Goal: Task Accomplishment & Management: Manage account settings

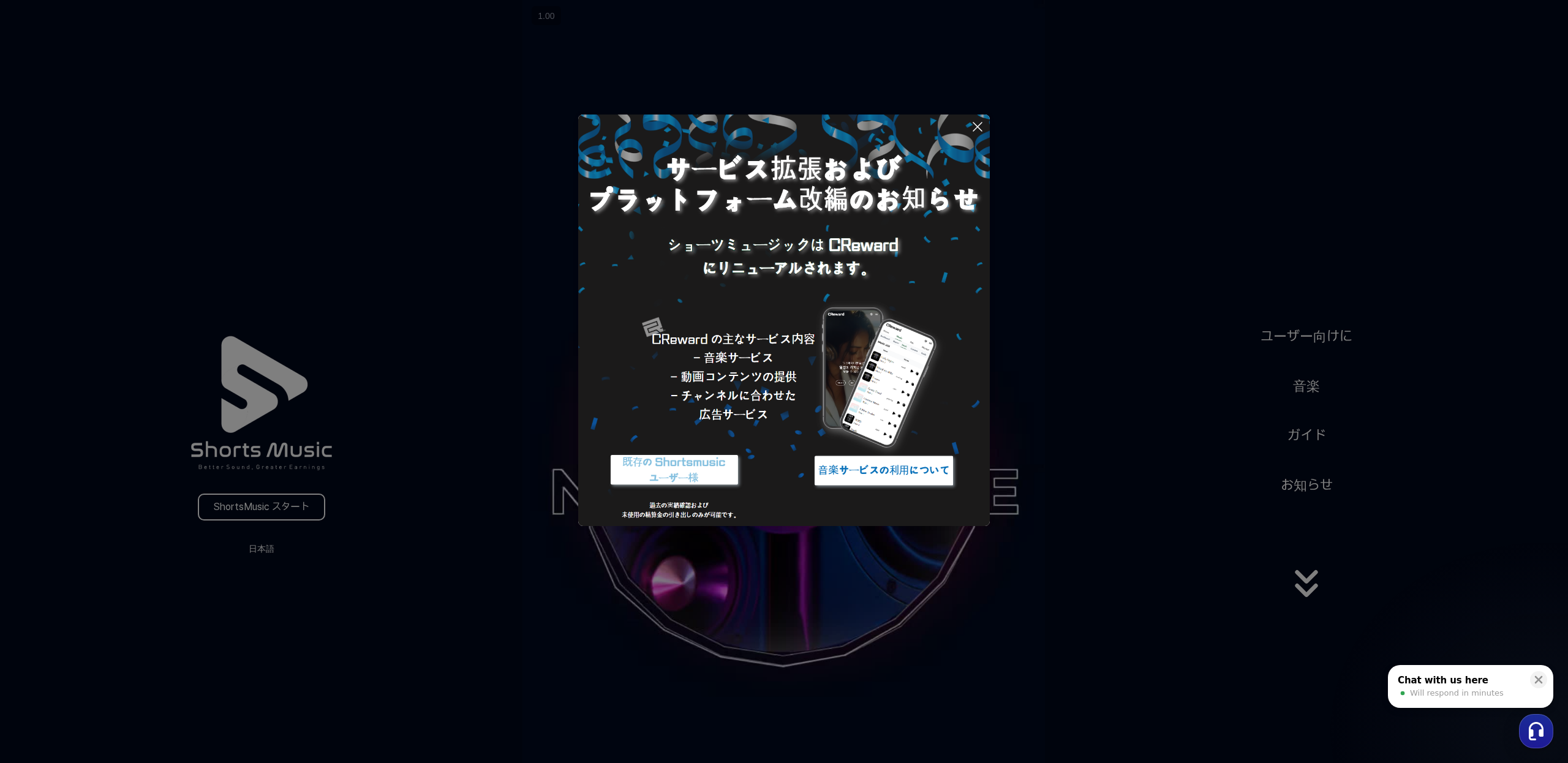
drag, startPoint x: 1195, startPoint y: 571, endPoint x: 1186, endPoint y: 564, distance: 11.4
click at [1197, 569] on button at bounding box center [784, 381] width 1568 height 763
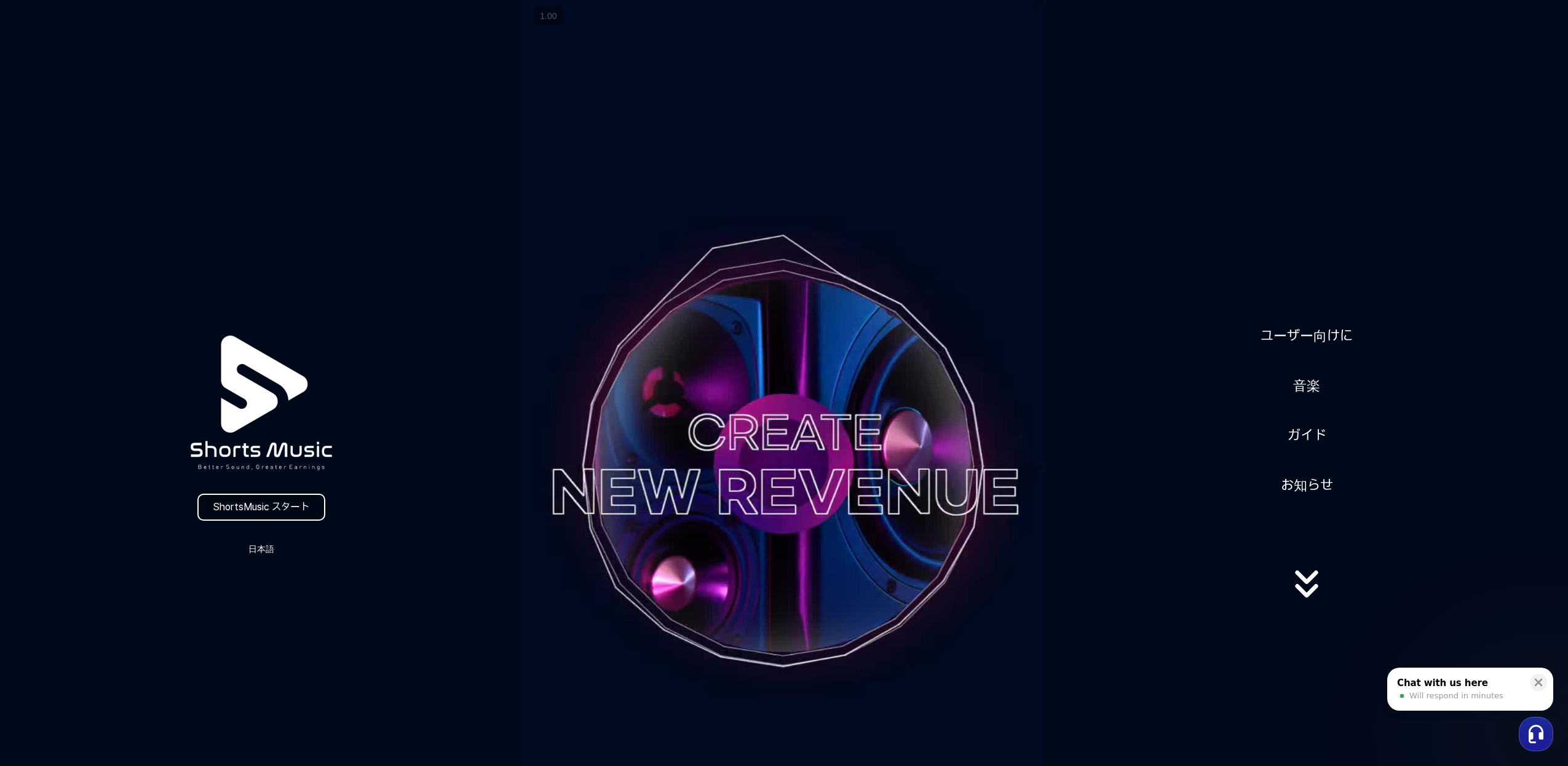
click at [300, 506] on link "ShortsMusic スタート" at bounding box center [262, 507] width 128 height 27
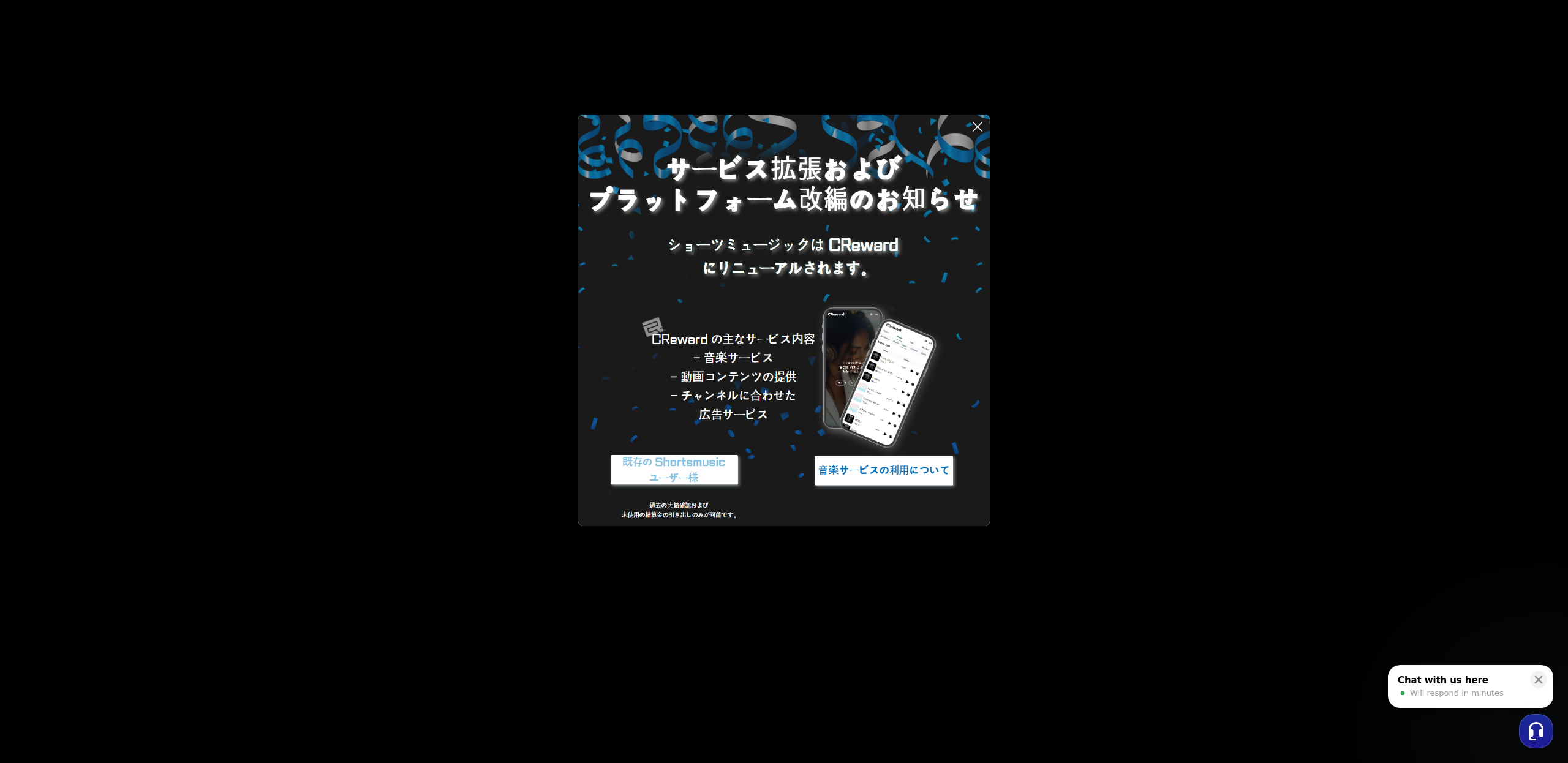
click at [981, 128] on icon at bounding box center [978, 127] width 14 height 14
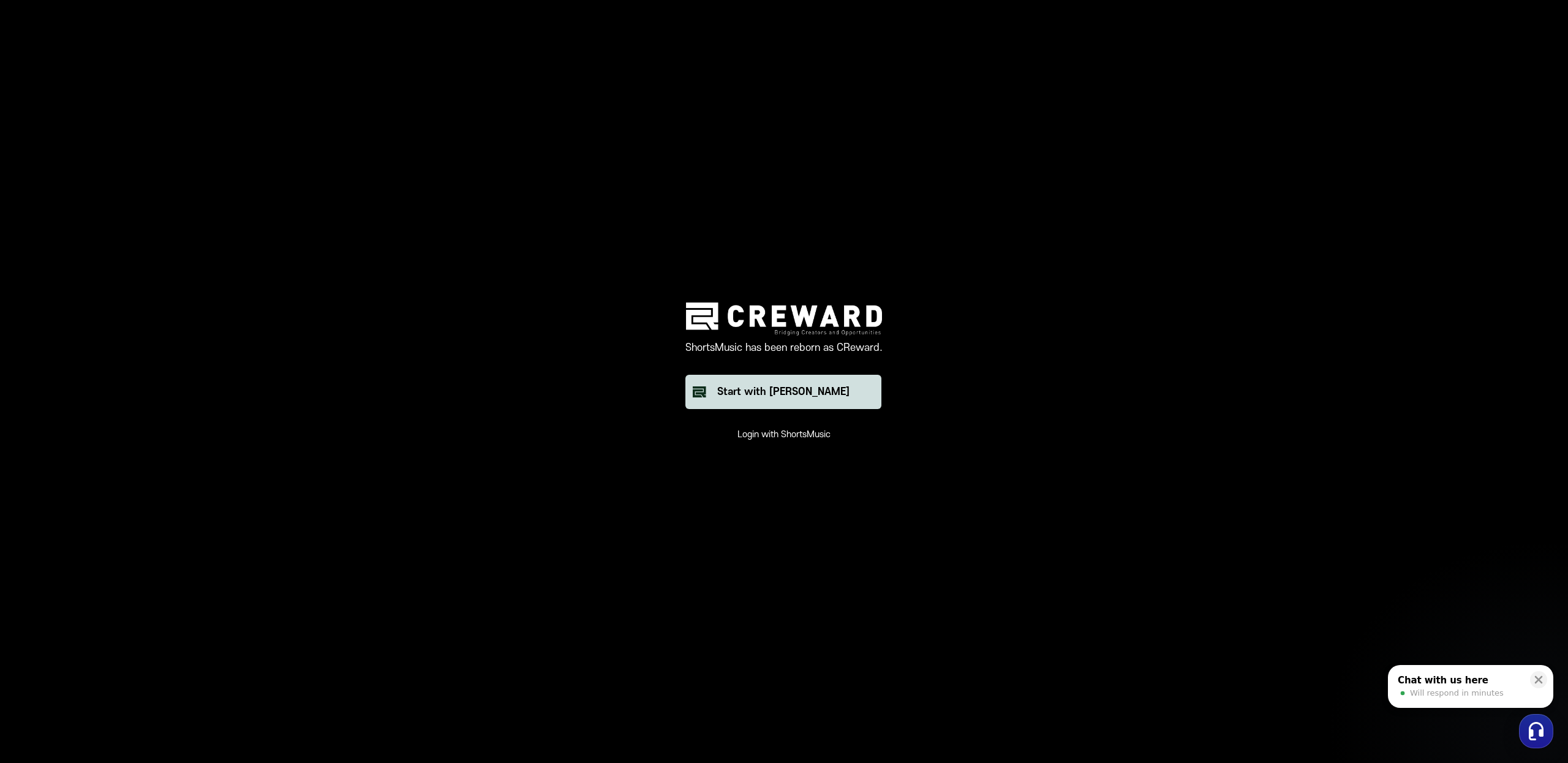
click at [795, 432] on button "Login with ShortsMusic" at bounding box center [784, 434] width 93 height 12
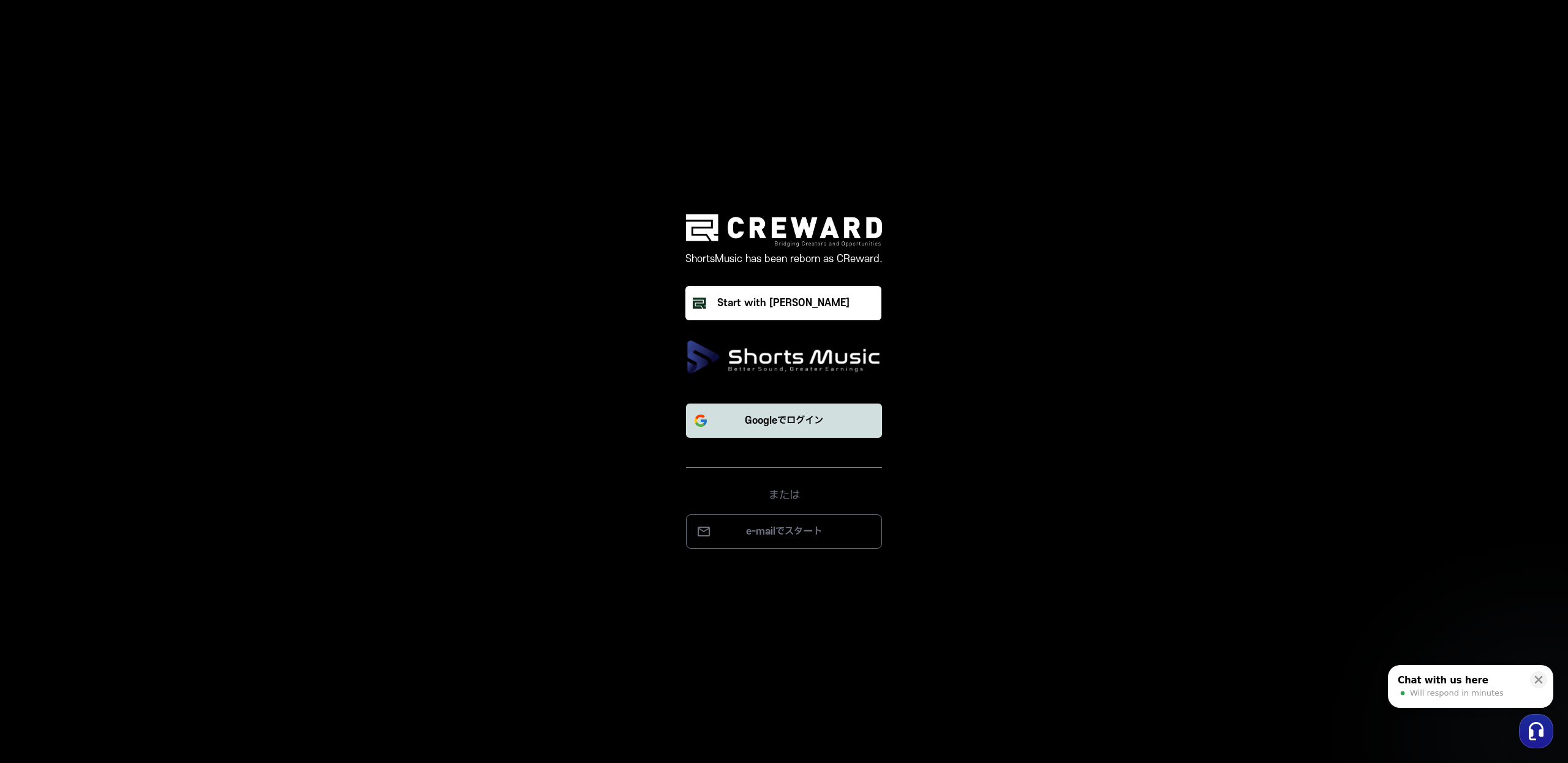
click at [777, 415] on p "Googleでログイン" at bounding box center [783, 421] width 78 height 14
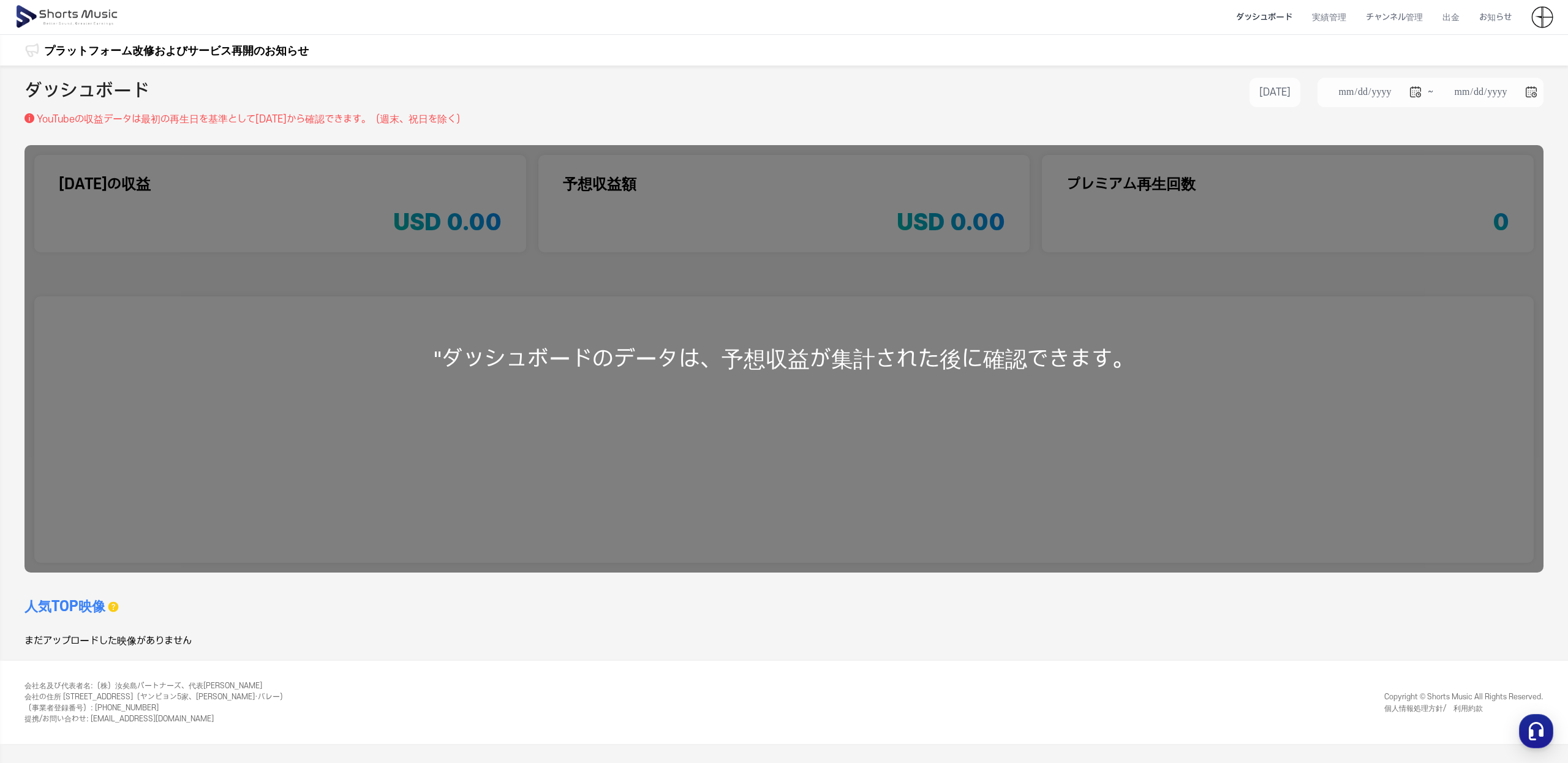
click at [947, 438] on div ""ダッシュボードのデータは、予想収益が集計された後に確認できます。" at bounding box center [783, 359] width 1519 height 428
click at [1384, 18] on li "チャンネル管理" at bounding box center [1394, 17] width 77 height 32
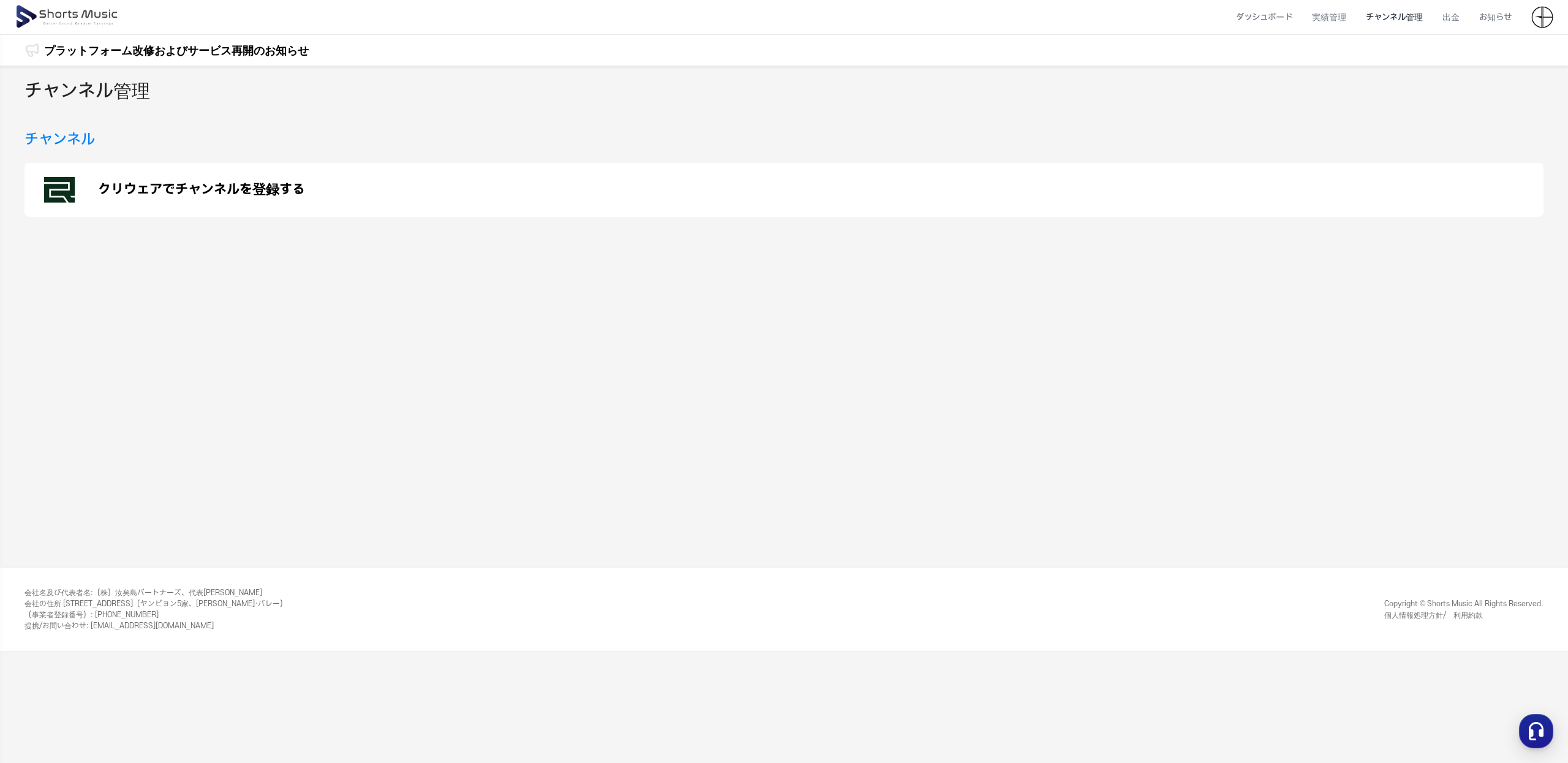
click at [992, 205] on div "クリウェアでチャンネルを登録する" at bounding box center [783, 190] width 1519 height 54
